Goal: Find specific page/section: Find specific page/section

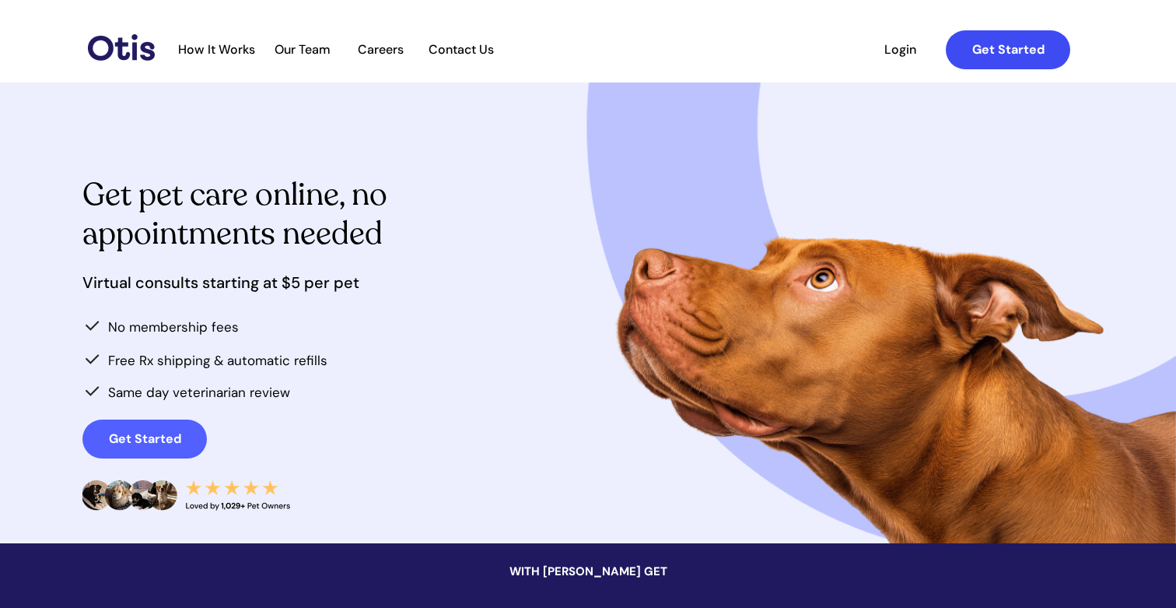
click at [1008, 51] on strong "Get Started" at bounding box center [1009, 49] width 72 height 16
click at [310, 50] on span "Our Team" at bounding box center [303, 49] width 76 height 15
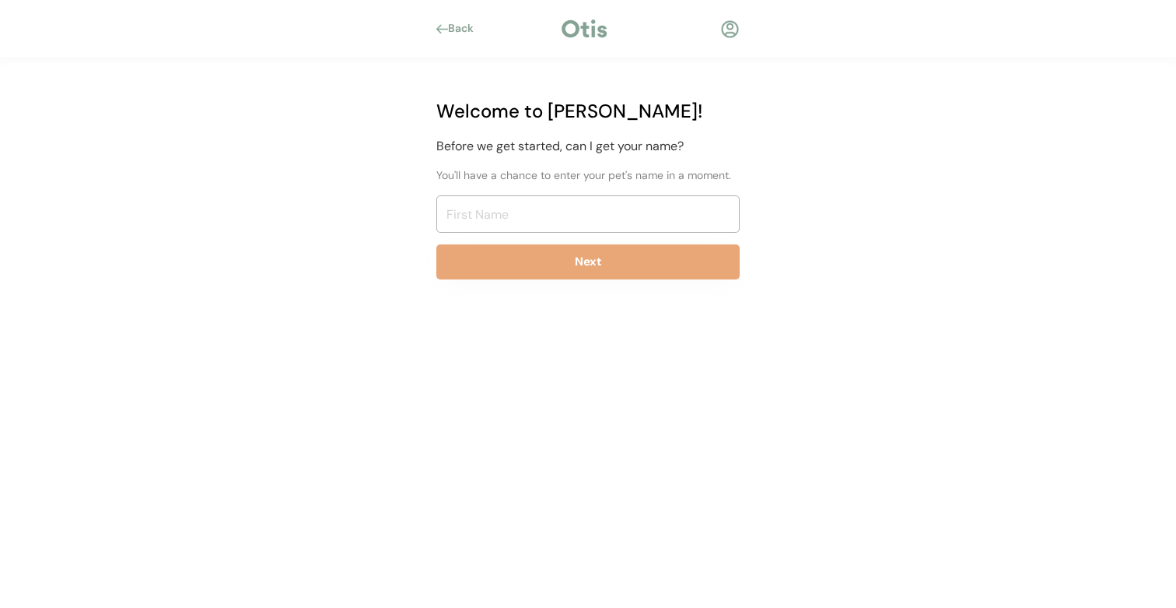
click at [456, 26] on div "Back" at bounding box center [465, 29] width 35 height 16
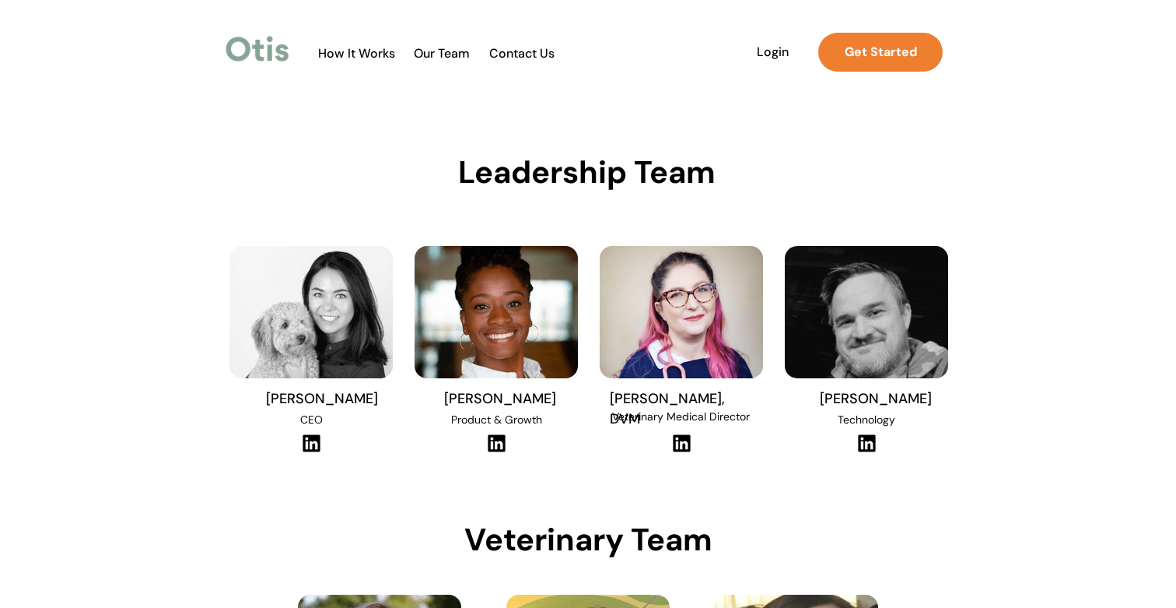
click at [518, 54] on span "Contact Us" at bounding box center [522, 53] width 82 height 15
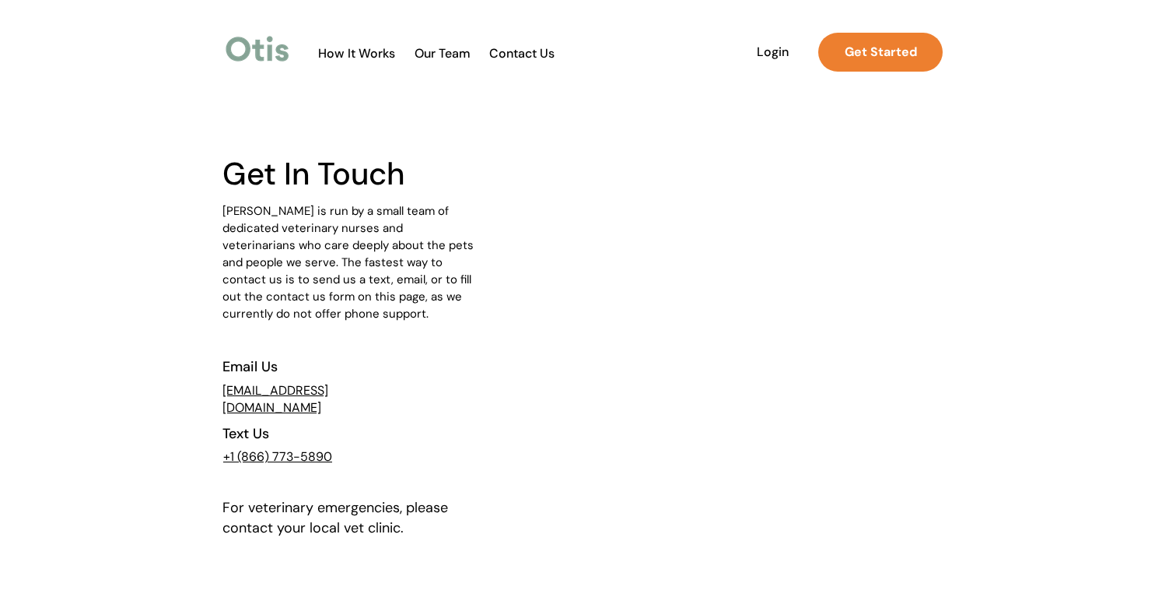
click at [522, 54] on span "Contact Us" at bounding box center [522, 53] width 82 height 15
click at [268, 52] on img at bounding box center [258, 49] width 71 height 36
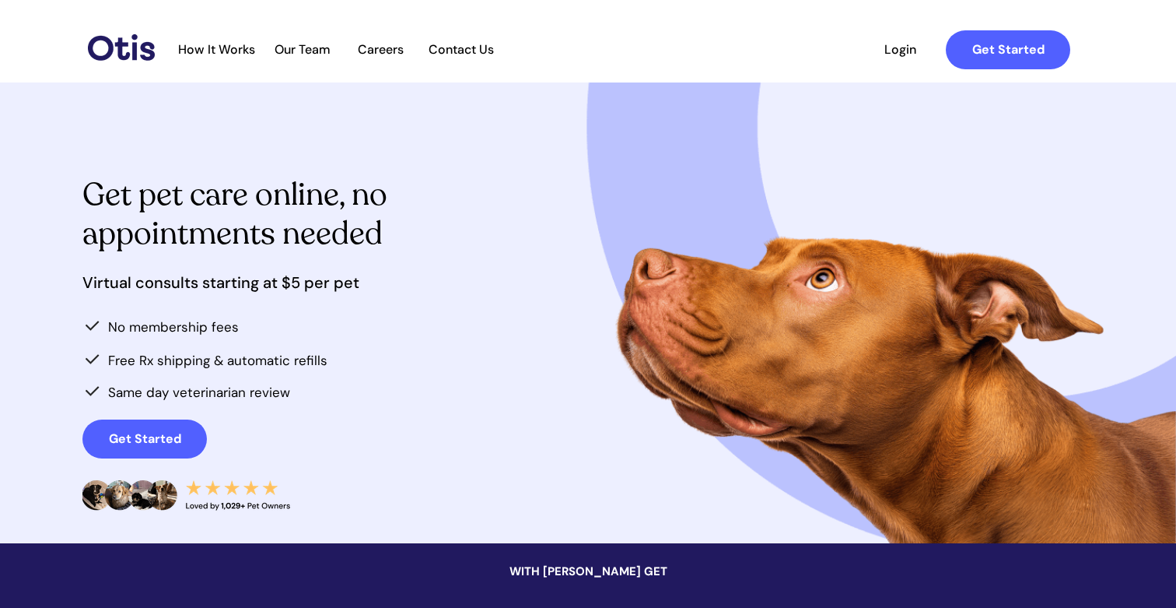
click at [462, 53] on span "Contact Us" at bounding box center [461, 49] width 82 height 15
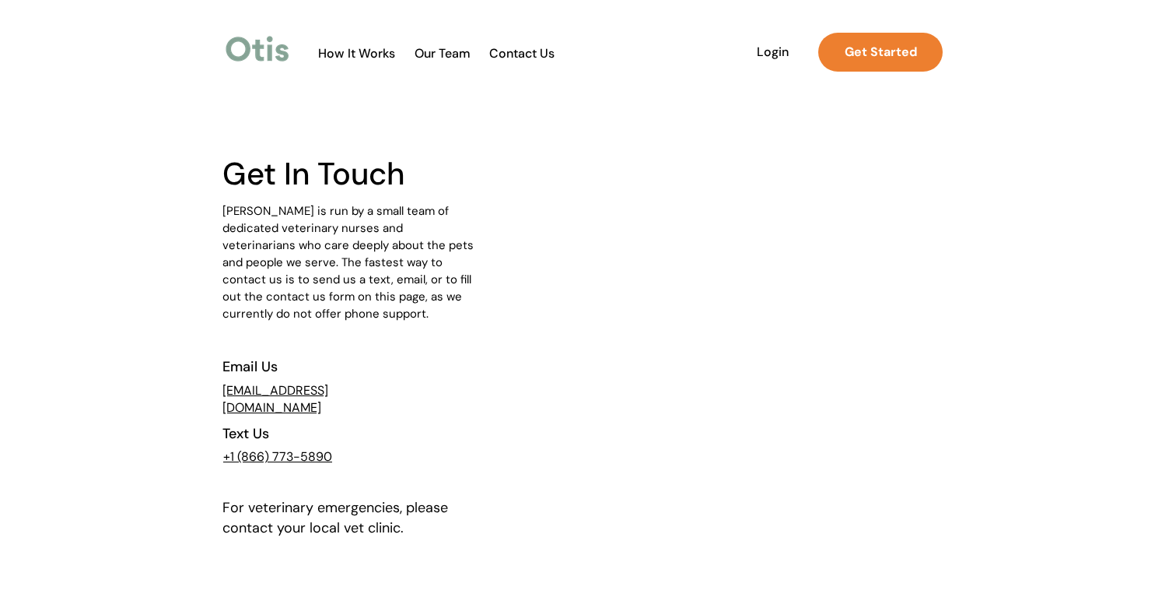
click at [772, 53] on span "Login" at bounding box center [773, 51] width 72 height 15
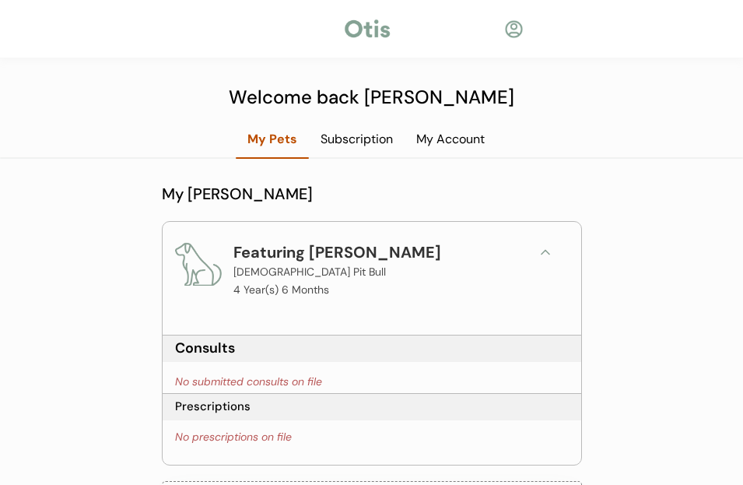
click at [513, 29] on div at bounding box center [513, 28] width 19 height 19
click at [354, 144] on div "Subscription" at bounding box center [357, 139] width 96 height 17
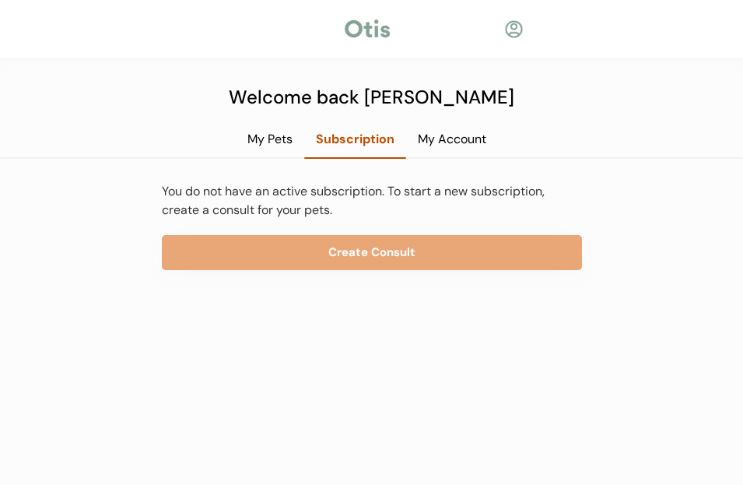
click at [468, 142] on div "My Account" at bounding box center [452, 139] width 92 height 17
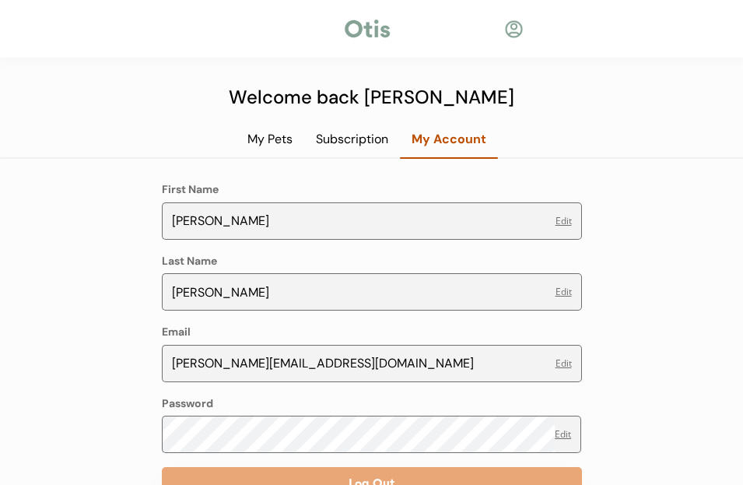
click at [349, 144] on div "Subscription" at bounding box center [352, 139] width 96 height 17
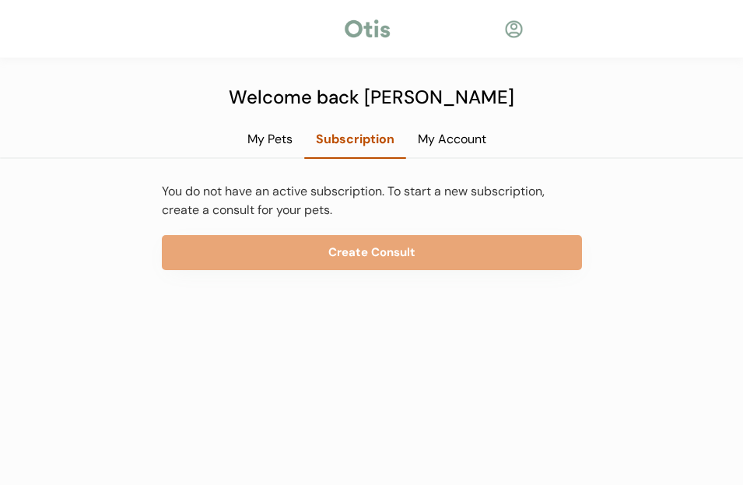
click at [268, 144] on div "My Pets" at bounding box center [270, 139] width 68 height 17
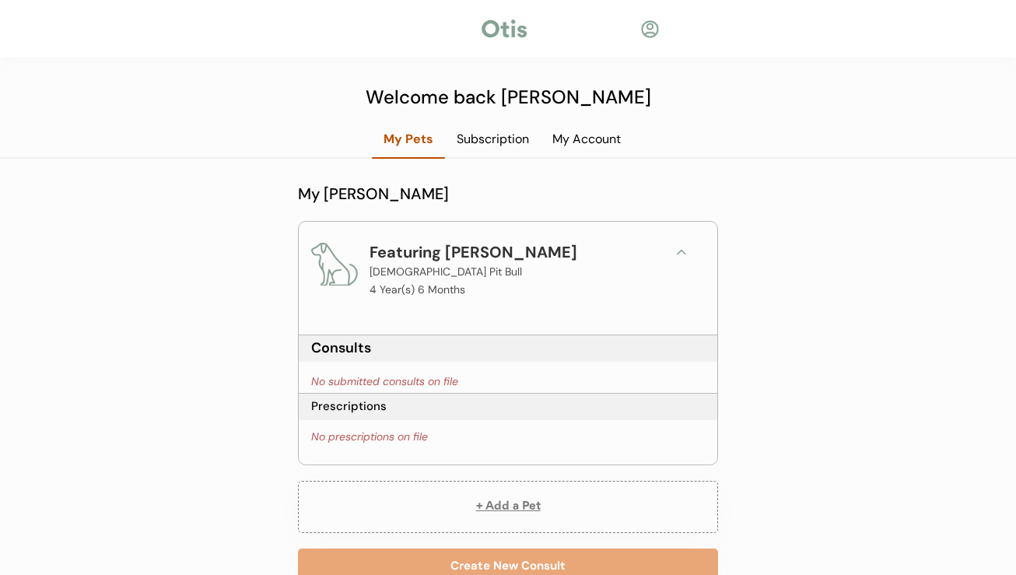
click at [202, 131] on div "My Pets Subscription My Account" at bounding box center [508, 145] width 1016 height 28
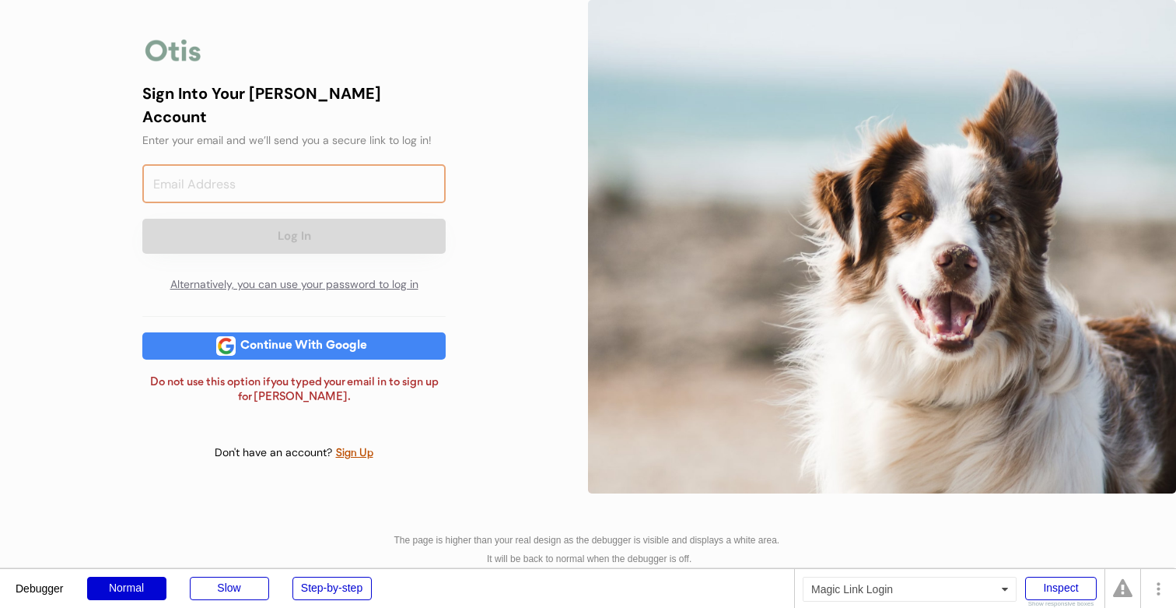
click at [303, 172] on input "email" at bounding box center [293, 183] width 303 height 39
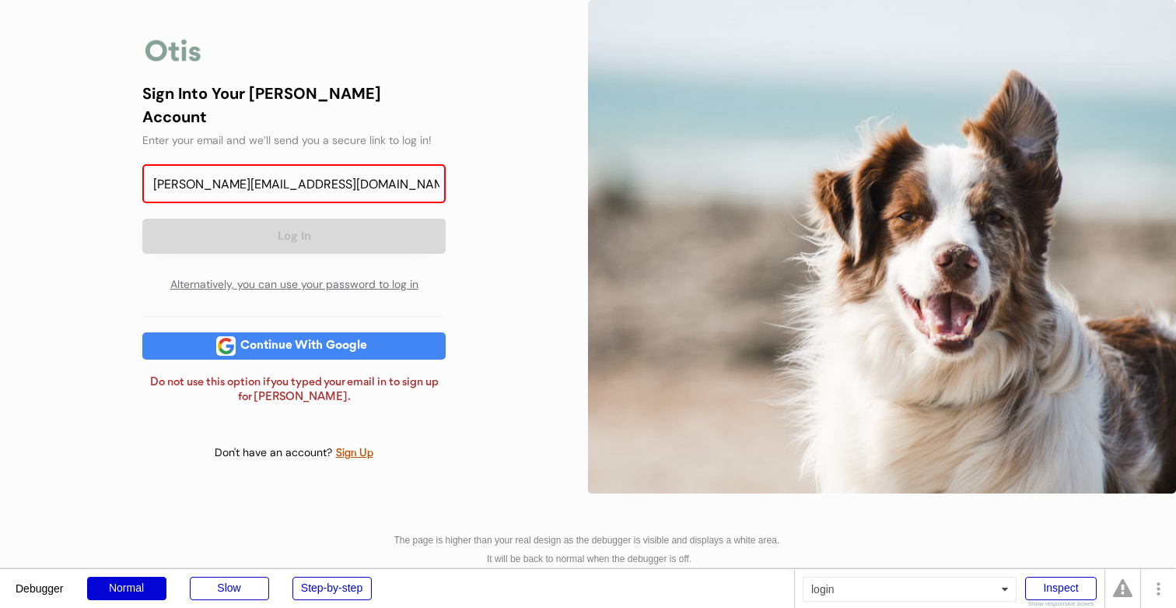
type input "eric@squaduplabs.com"
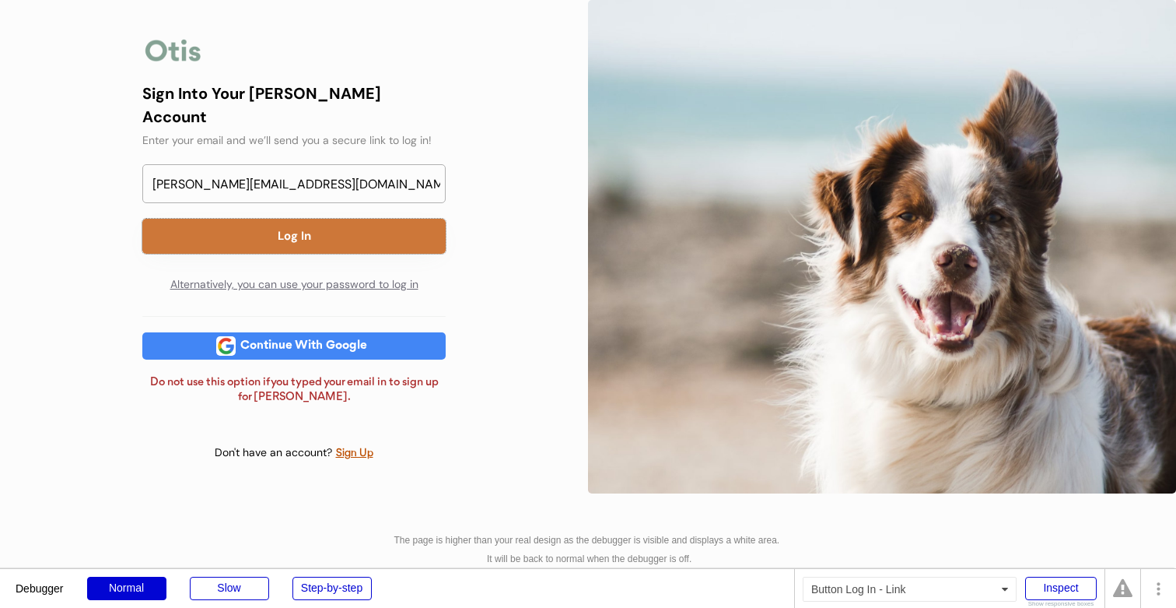
click at [314, 220] on button "Log In" at bounding box center [293, 236] width 303 height 35
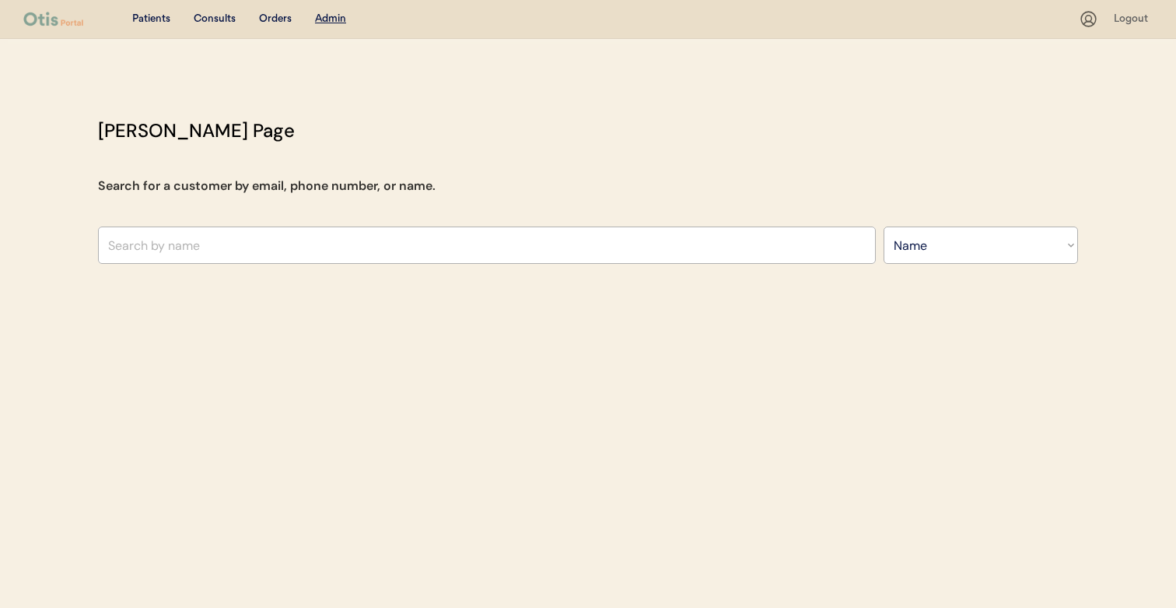
select select ""Name""
click at [146, 23] on div "Patients" at bounding box center [151, 20] width 38 height 16
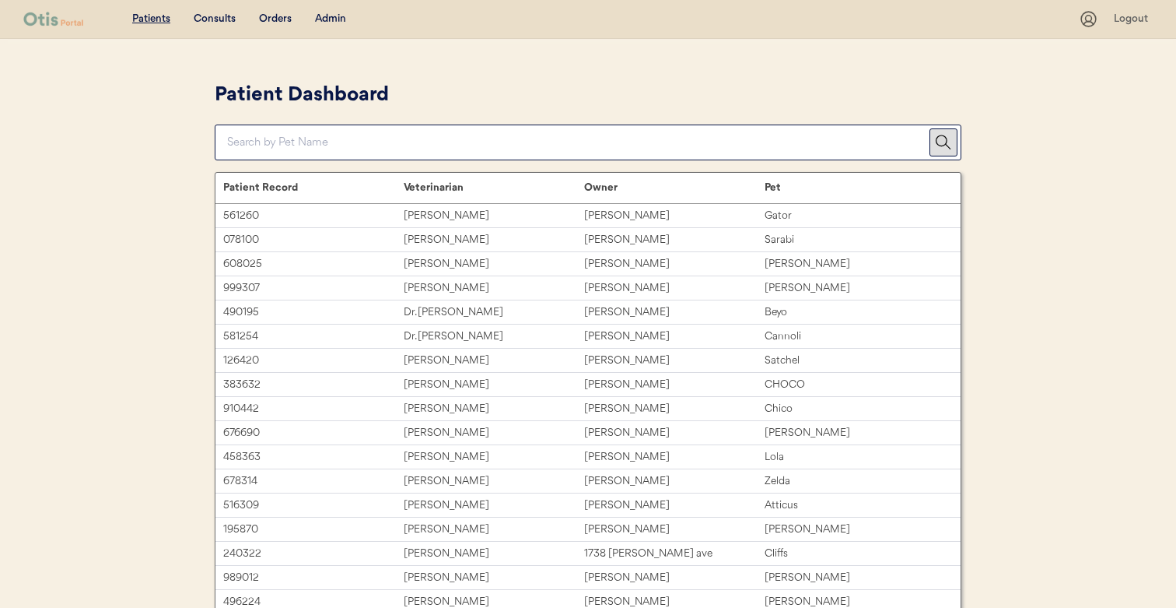
click at [216, 23] on div "Consults" at bounding box center [215, 20] width 42 height 16
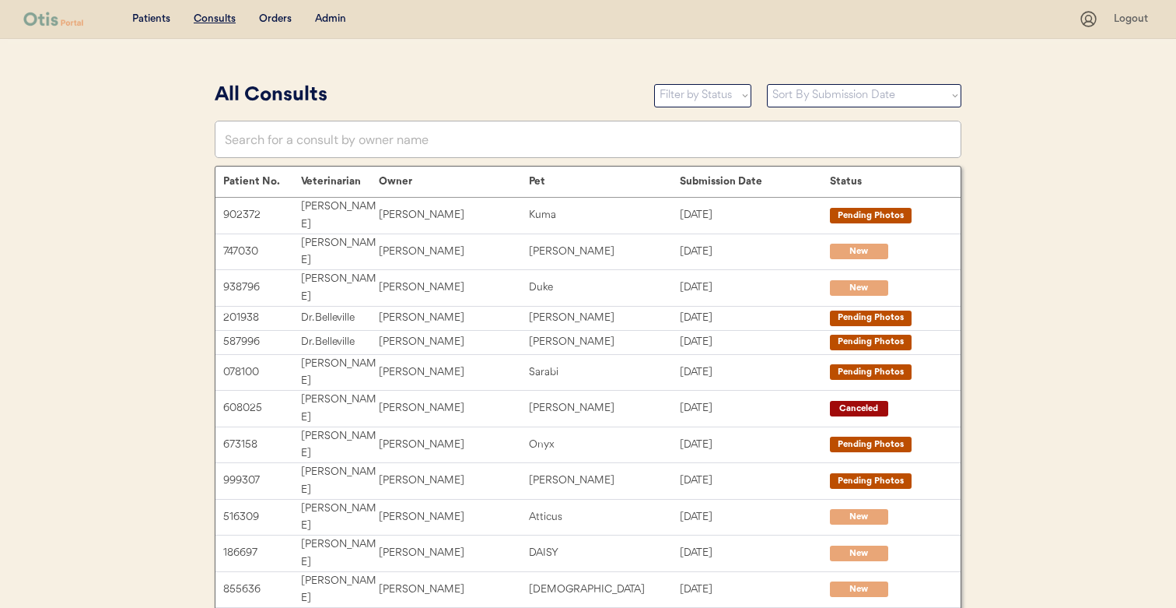
click at [272, 18] on div "Orders" at bounding box center [275, 20] width 33 height 16
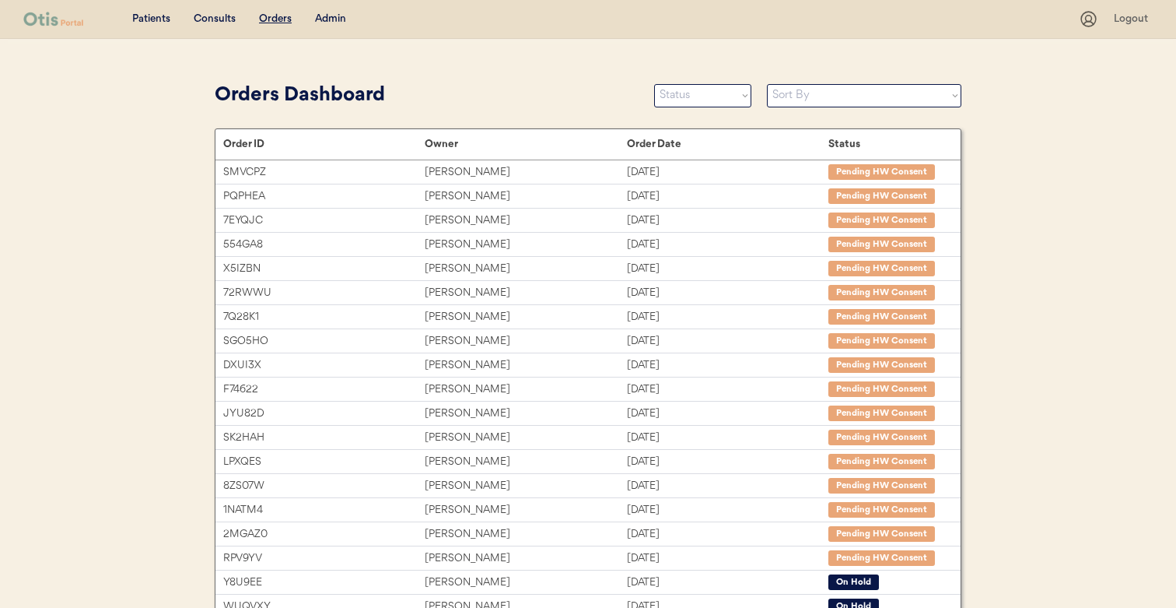
click at [332, 12] on div "Admin" at bounding box center [330, 20] width 31 height 16
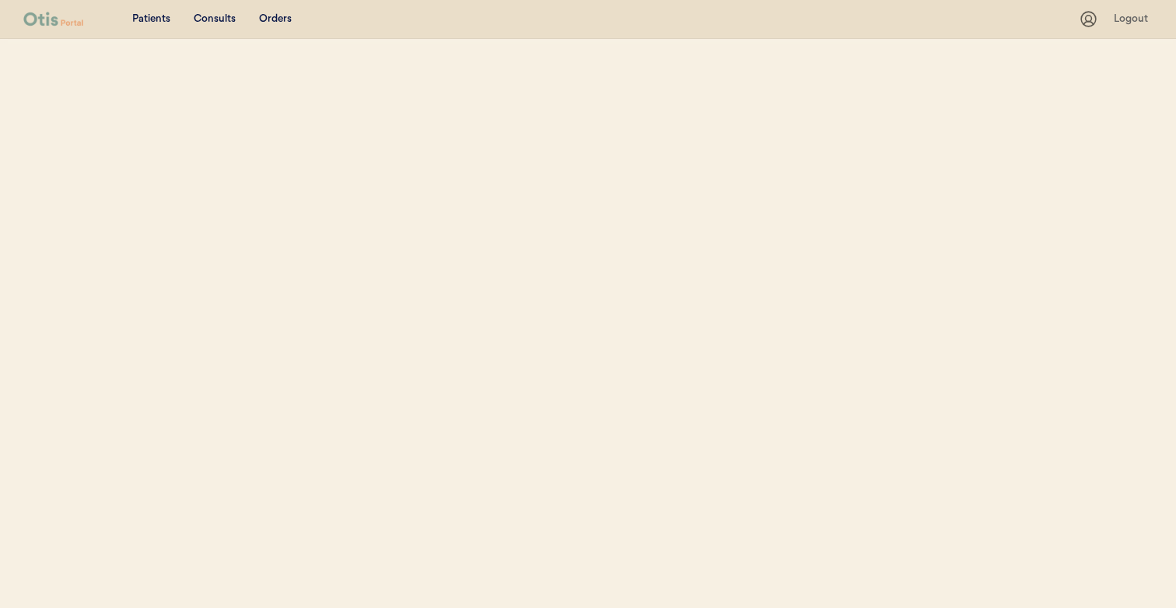
select select ""Name""
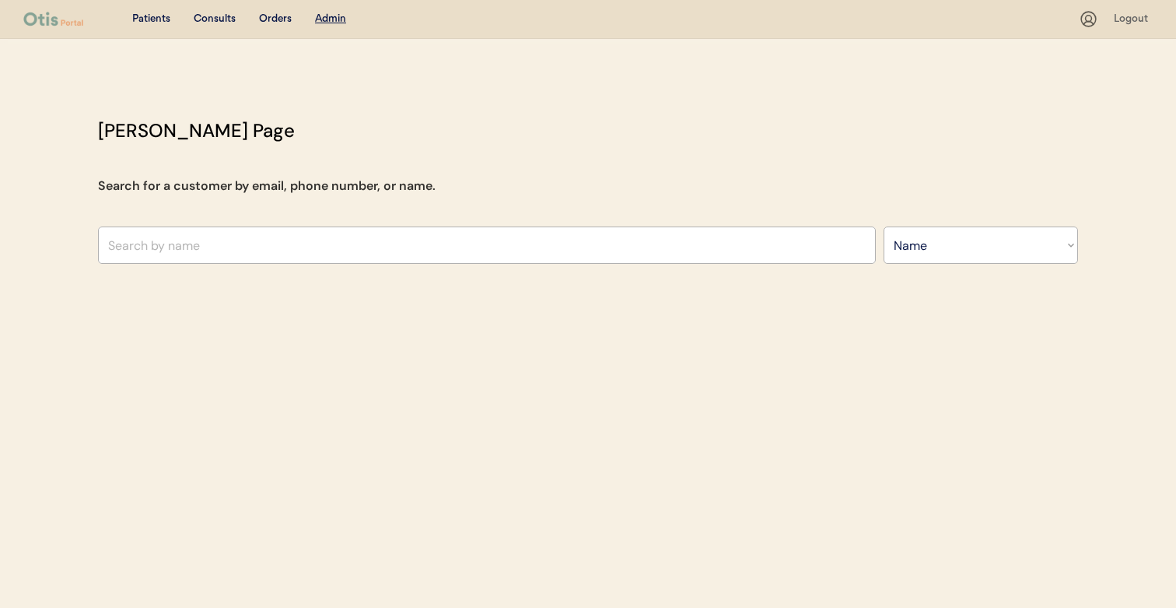
click at [268, 12] on div "Orders" at bounding box center [275, 20] width 33 height 16
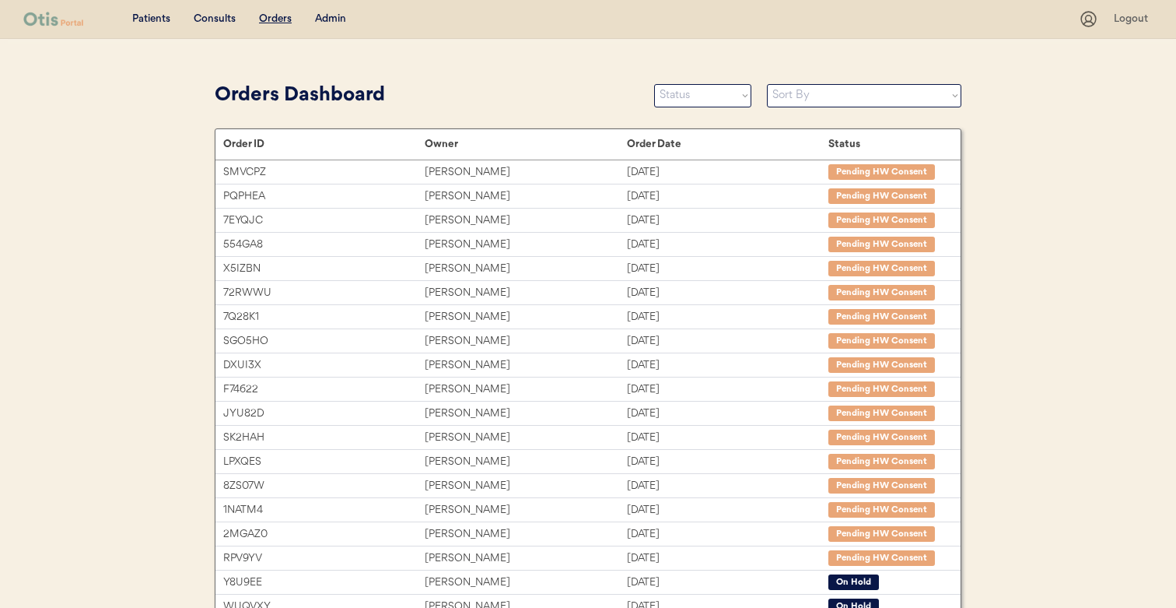
click at [147, 17] on div "Patients" at bounding box center [151, 20] width 38 height 16
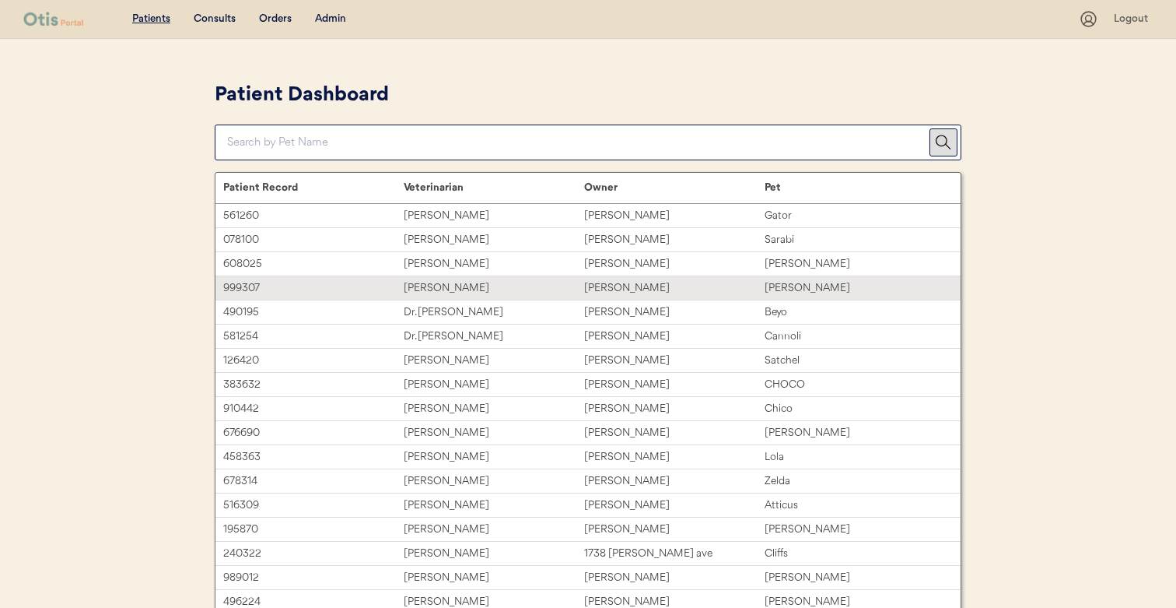
click at [342, 284] on div "999307" at bounding box center [313, 288] width 181 height 18
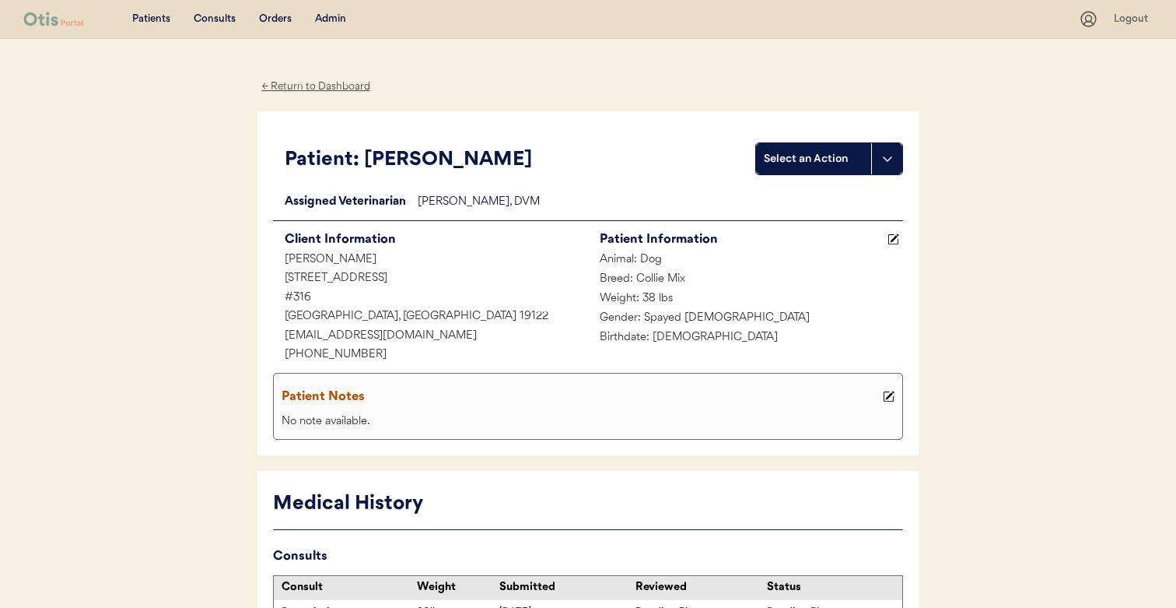
click at [318, 82] on div "← Return to Dashboard" at bounding box center [316, 87] width 117 height 18
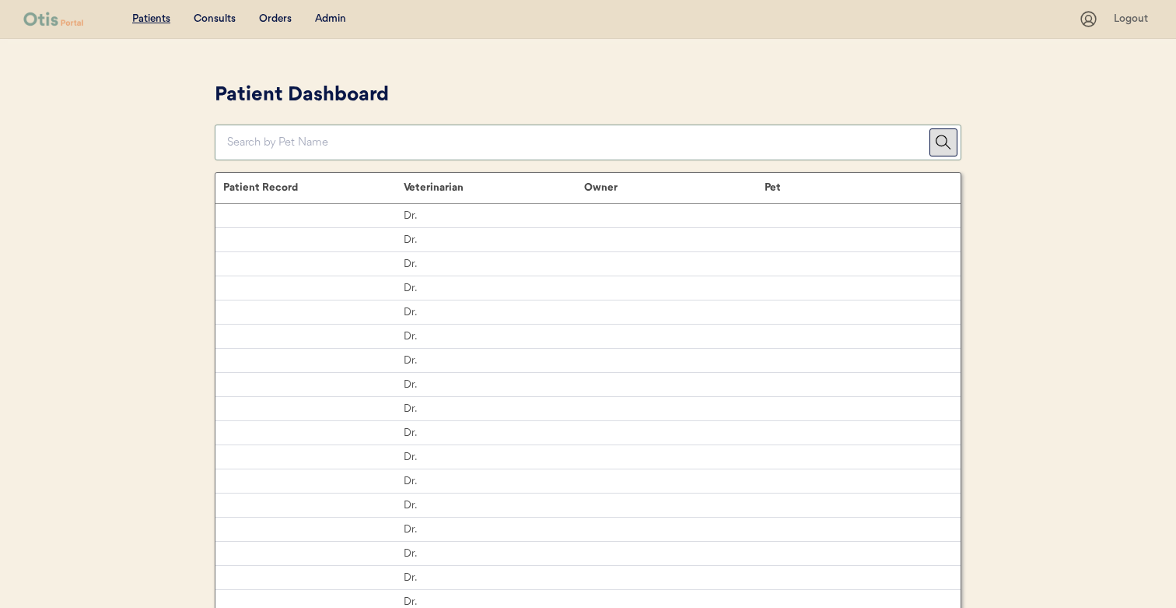
click at [331, 145] on input "input" at bounding box center [578, 142] width 703 height 34
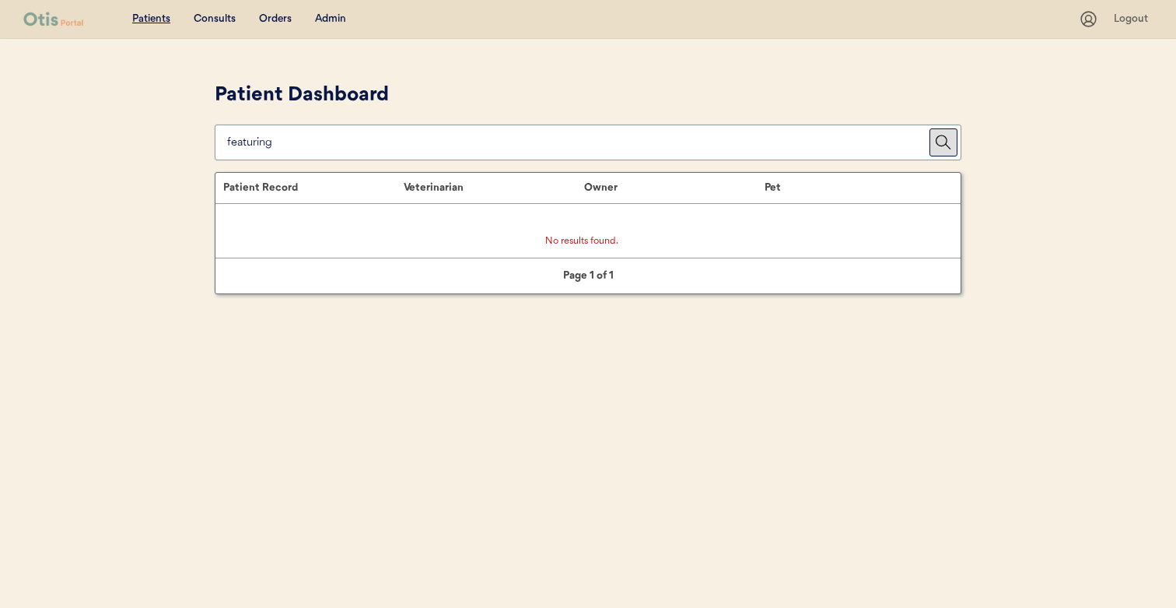
type input "featuring"
click at [955, 142] on div at bounding box center [944, 142] width 28 height 28
click at [936, 140] on img at bounding box center [944, 143] width 16 height 16
click at [345, 135] on input "input" at bounding box center [578, 142] width 703 height 34
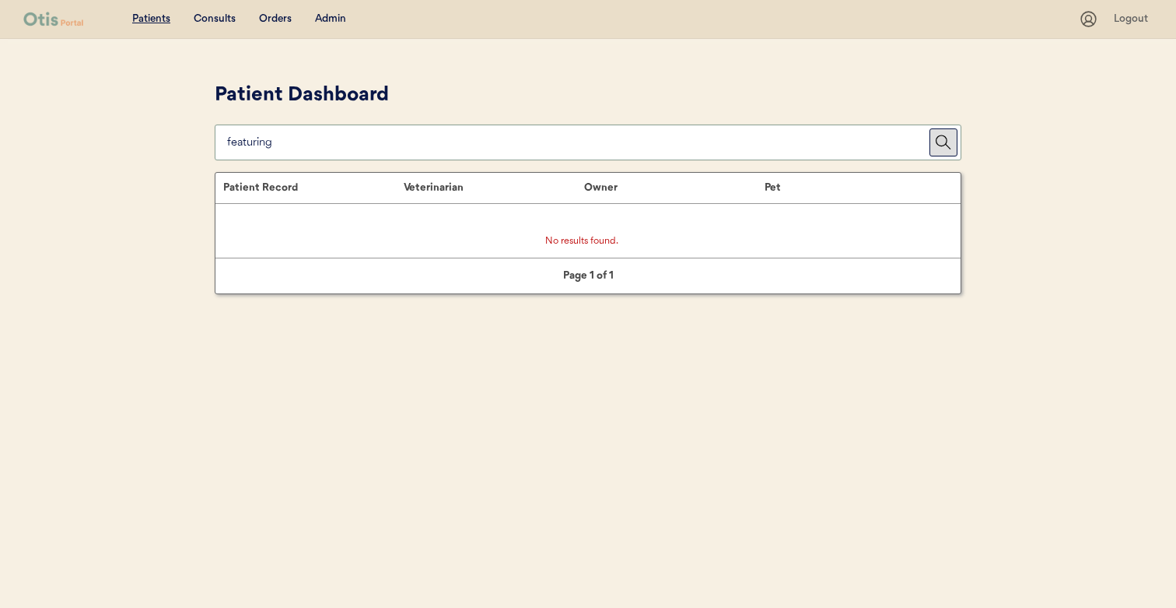
click at [345, 135] on input "input" at bounding box center [578, 142] width 703 height 34
click at [941, 146] on img at bounding box center [944, 143] width 16 height 16
click at [704, 143] on input "input" at bounding box center [578, 142] width 703 height 34
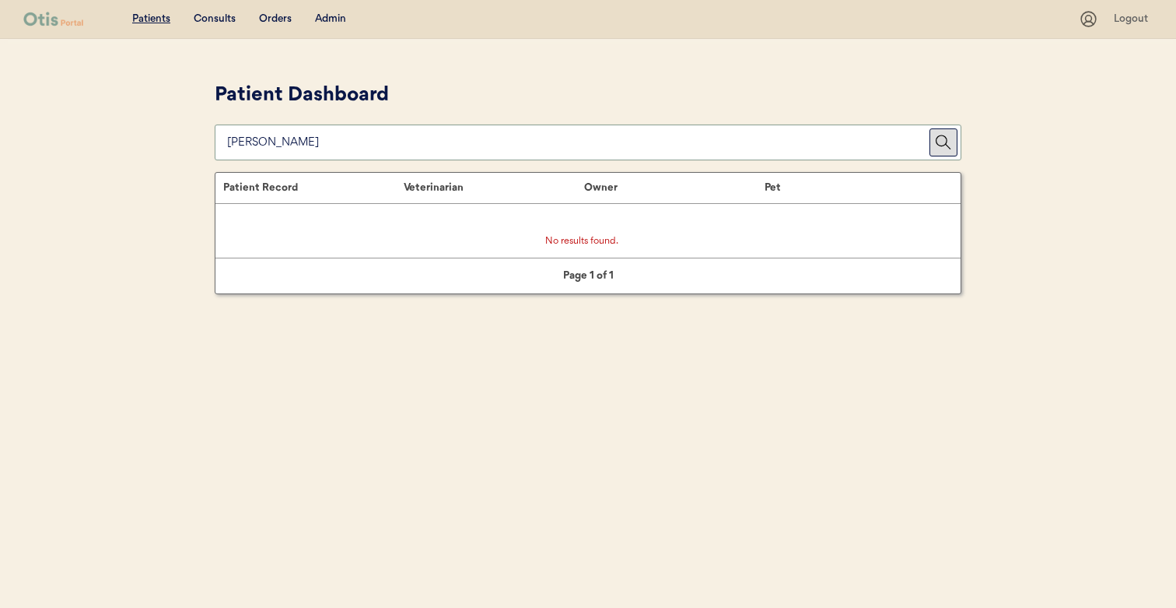
type input "luna"
click at [938, 143] on img at bounding box center [944, 143] width 16 height 16
click at [268, 135] on input "input" at bounding box center [578, 142] width 703 height 34
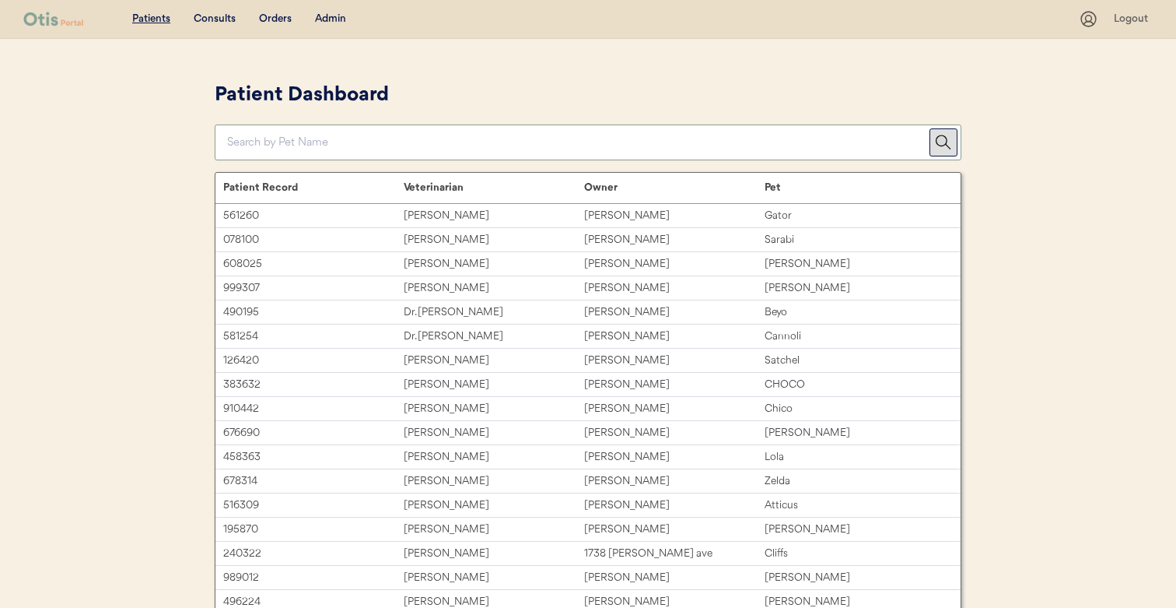
click at [296, 142] on input "input" at bounding box center [578, 142] width 703 height 34
click at [284, 143] on input "input" at bounding box center [578, 142] width 703 height 34
click at [316, 142] on input "input" at bounding box center [578, 142] width 703 height 34
type input "gatgg"
click at [163, 156] on div "Patients Consults Orders Admin Logout Patient Dashboard Patient Record Veterina…" at bounding box center [588, 489] width 1176 height 978
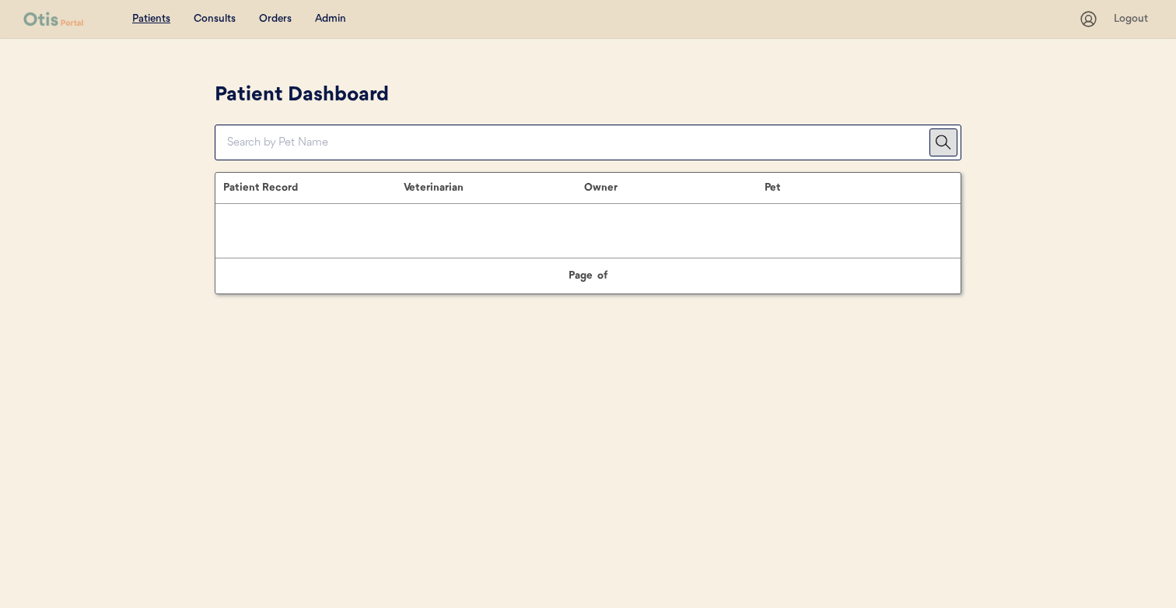
click at [562, 148] on input "input" at bounding box center [578, 142] width 703 height 34
type input "gator"
click at [944, 142] on img at bounding box center [944, 143] width 16 height 16
click at [686, 88] on div "Patient Dashboard" at bounding box center [588, 96] width 747 height 30
click at [276, 15] on div "Orders" at bounding box center [275, 20] width 33 height 16
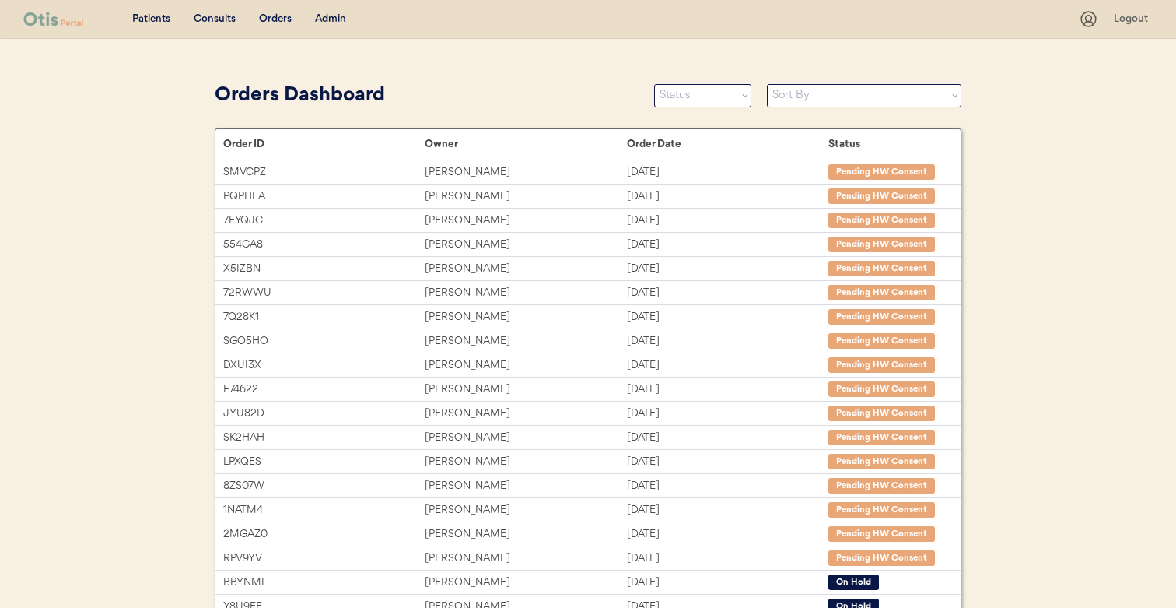
click at [216, 22] on div "Consults" at bounding box center [215, 20] width 42 height 16
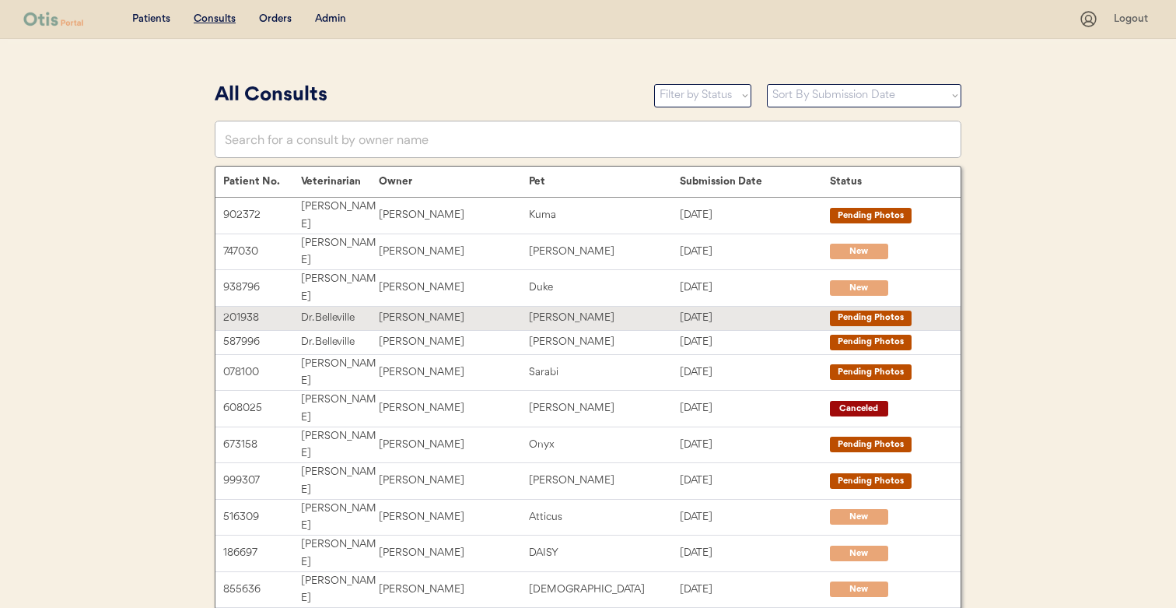
click at [401, 309] on div "[PERSON_NAME]" at bounding box center [454, 318] width 150 height 18
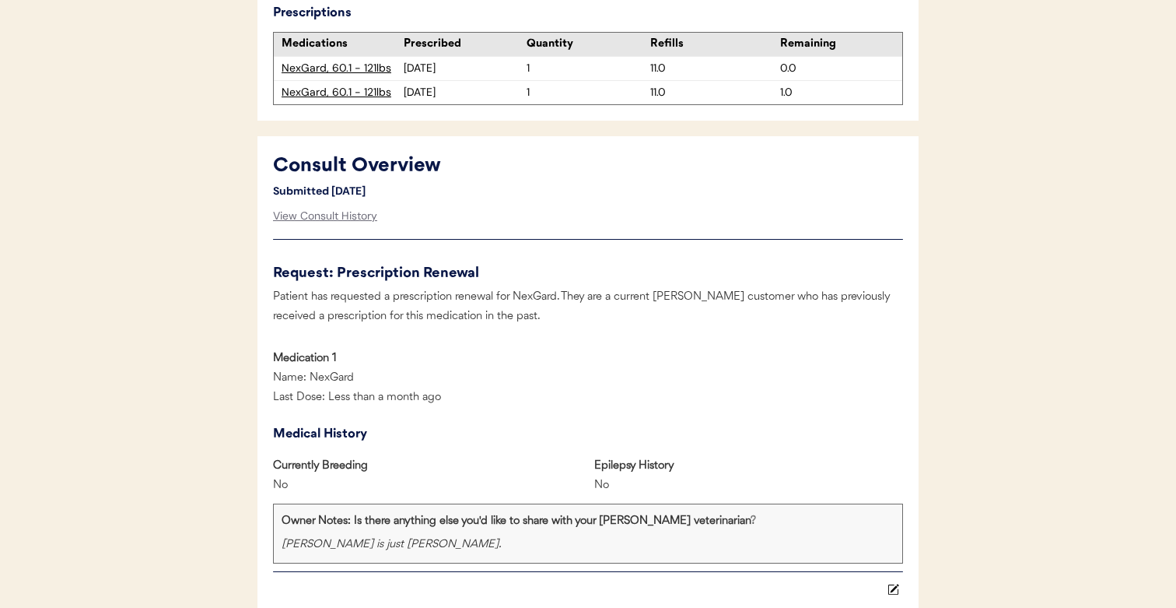
scroll to position [597, 0]
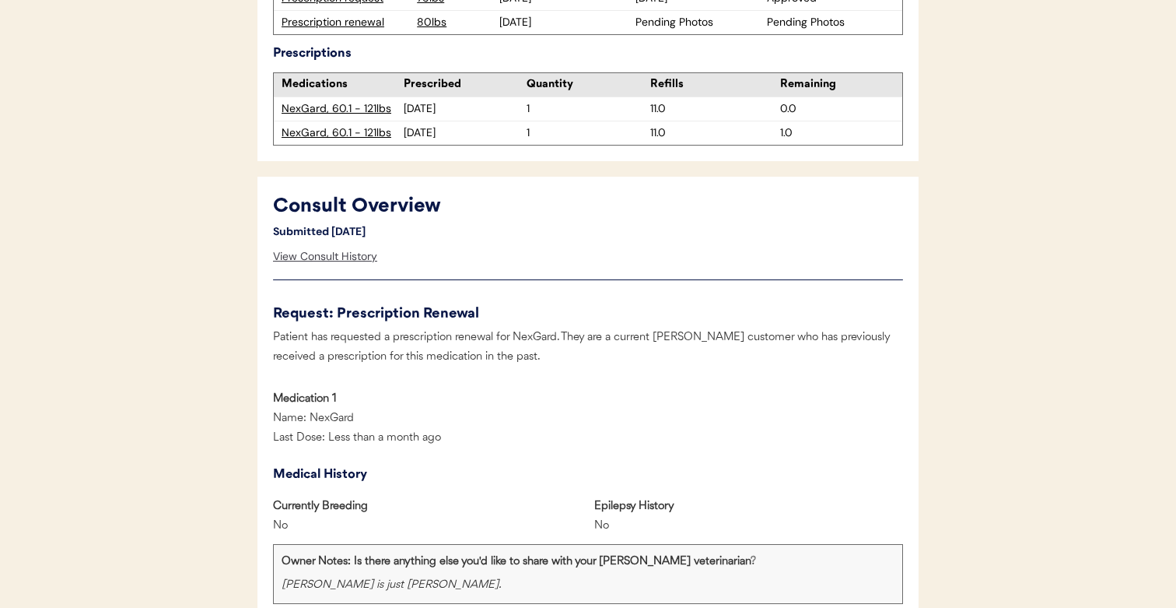
click at [332, 254] on div "View Consult History" at bounding box center [325, 256] width 104 height 31
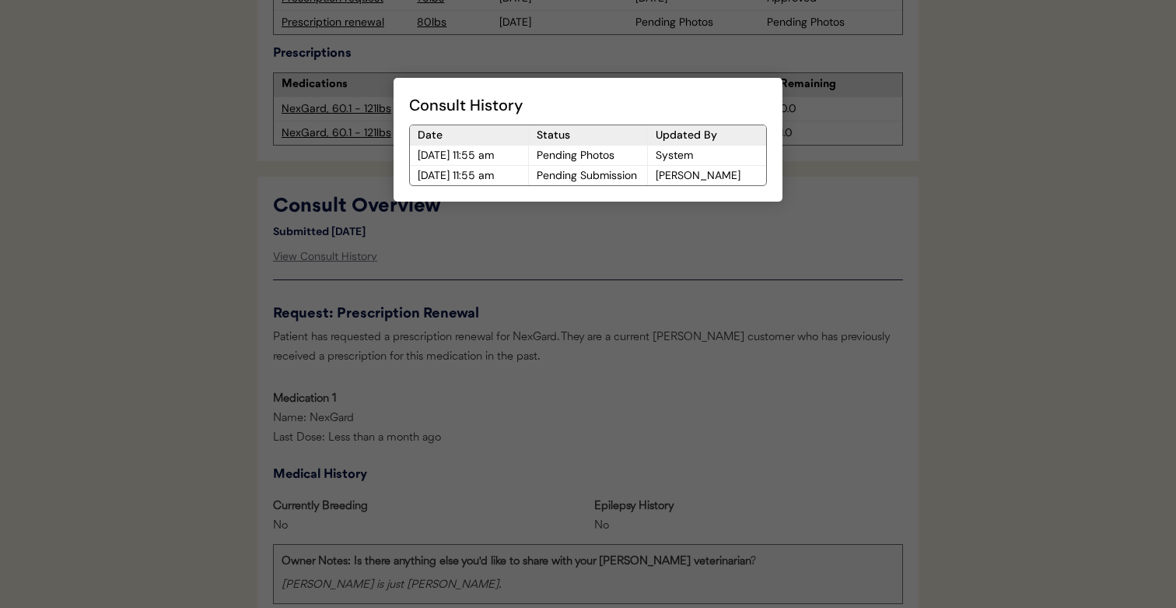
click at [593, 175] on div "Pending Submission" at bounding box center [588, 175] width 118 height 19
click at [779, 275] on div at bounding box center [588, 304] width 1176 height 608
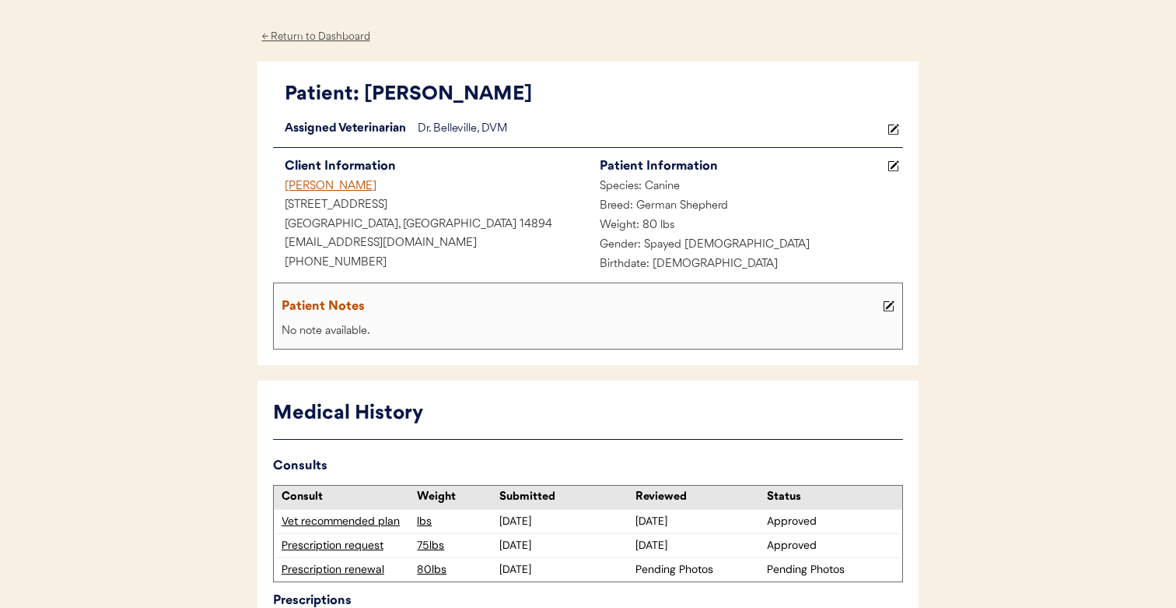
scroll to position [0, 0]
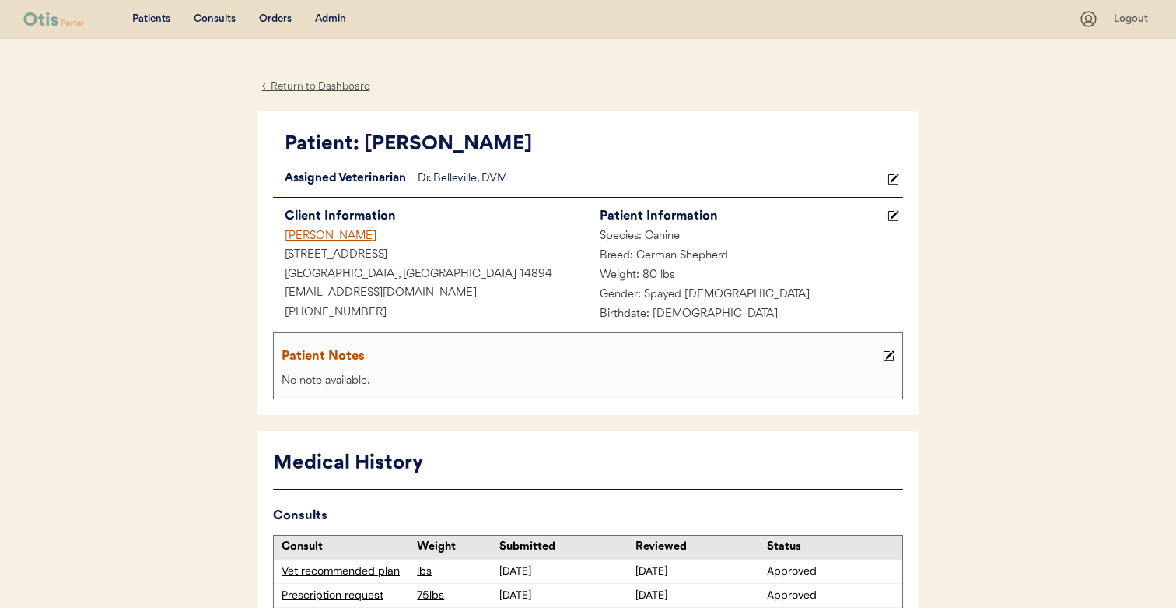
click at [340, 82] on div "← Return to Dashboard" at bounding box center [316, 87] width 117 height 18
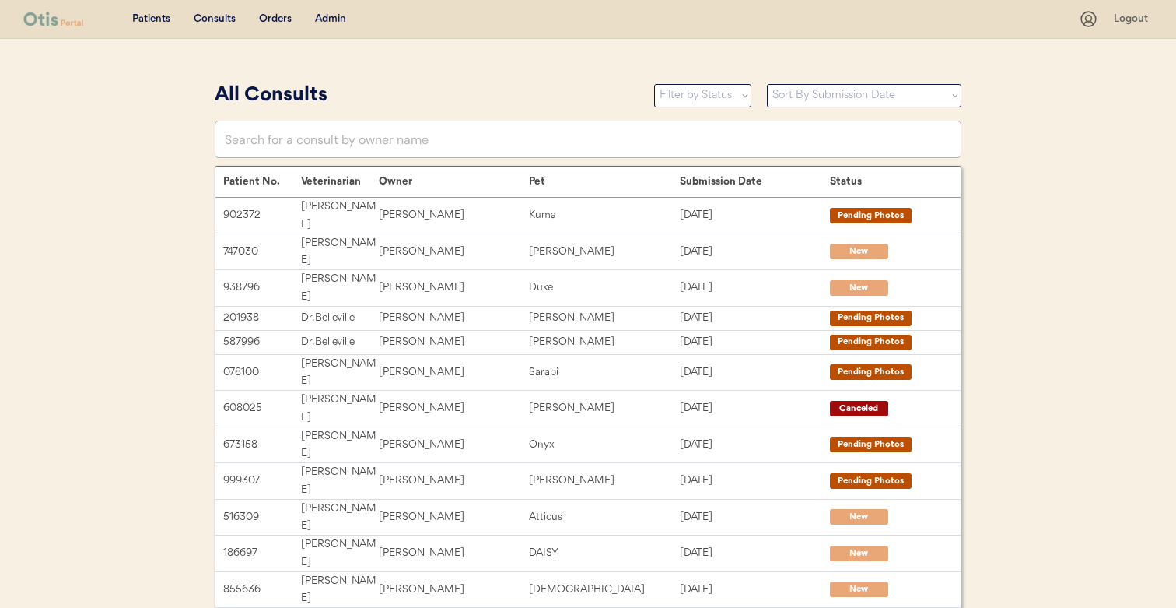
click at [343, 21] on div "Admin" at bounding box center [330, 20] width 31 height 16
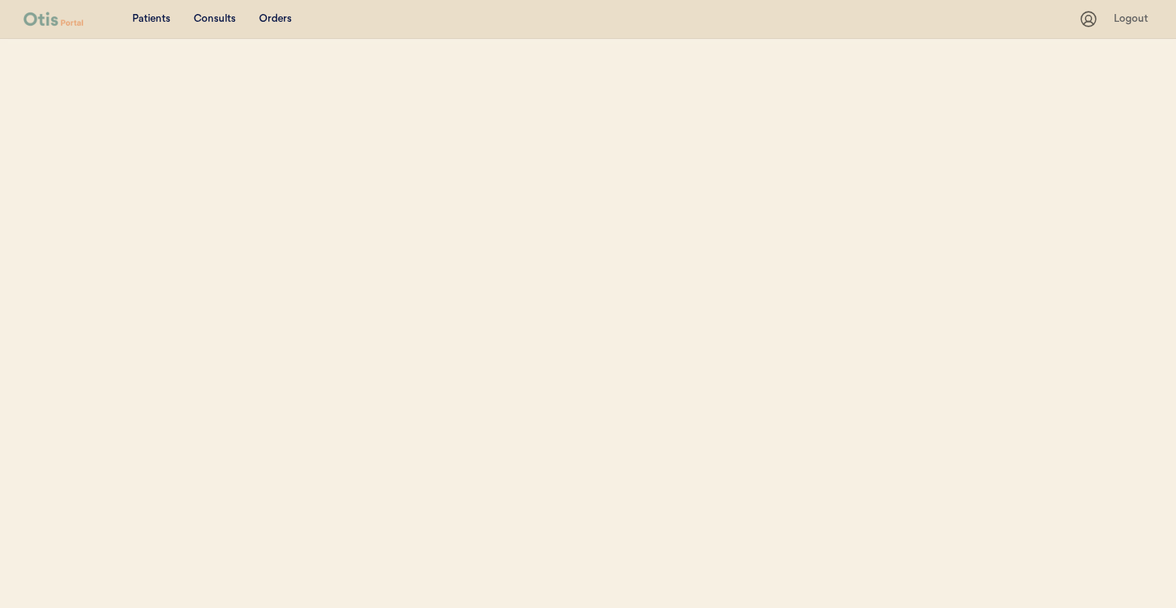
select select ""Name""
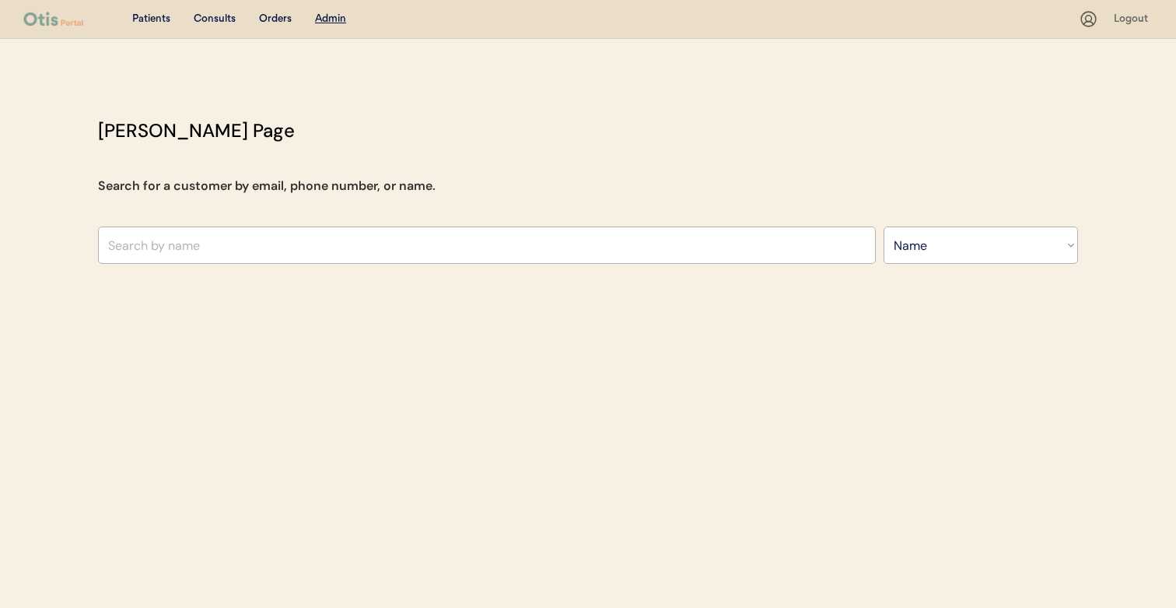
click at [149, 16] on div "Patients" at bounding box center [151, 20] width 38 height 16
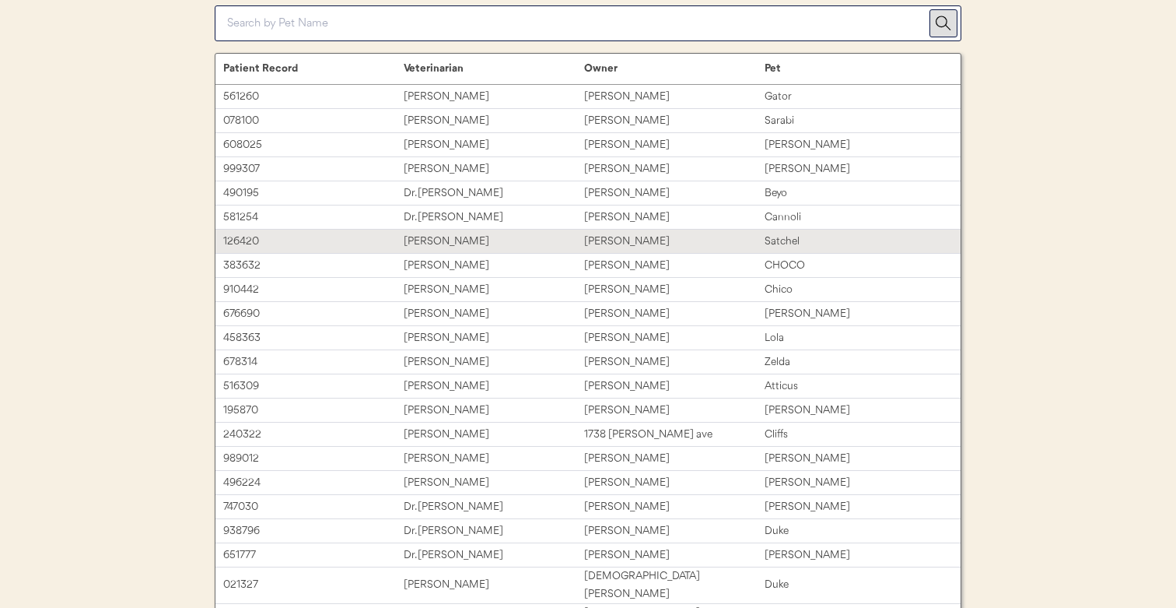
scroll to position [310, 0]
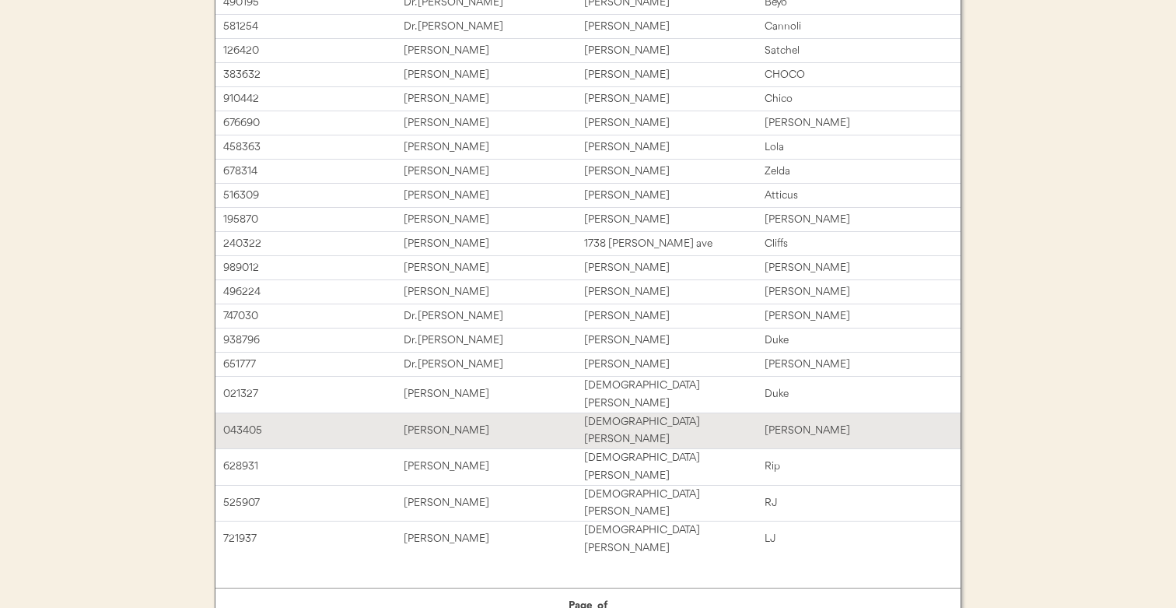
click at [559, 422] on div "[PERSON_NAME]" at bounding box center [494, 431] width 181 height 18
